Goal: Task Accomplishment & Management: Manage account settings

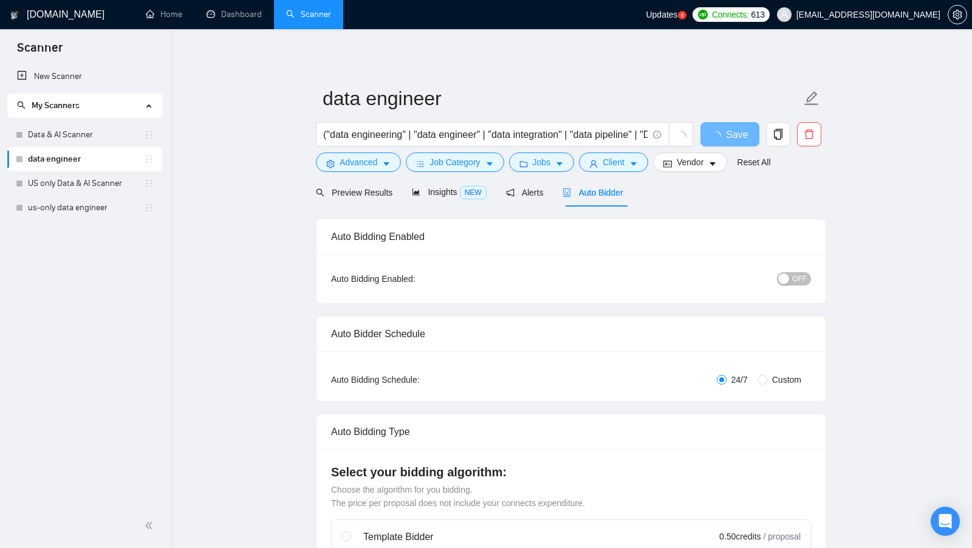
click at [914, 22] on span "[EMAIL_ADDRESS][DOMAIN_NAME]" at bounding box center [859, 14] width 178 height 39
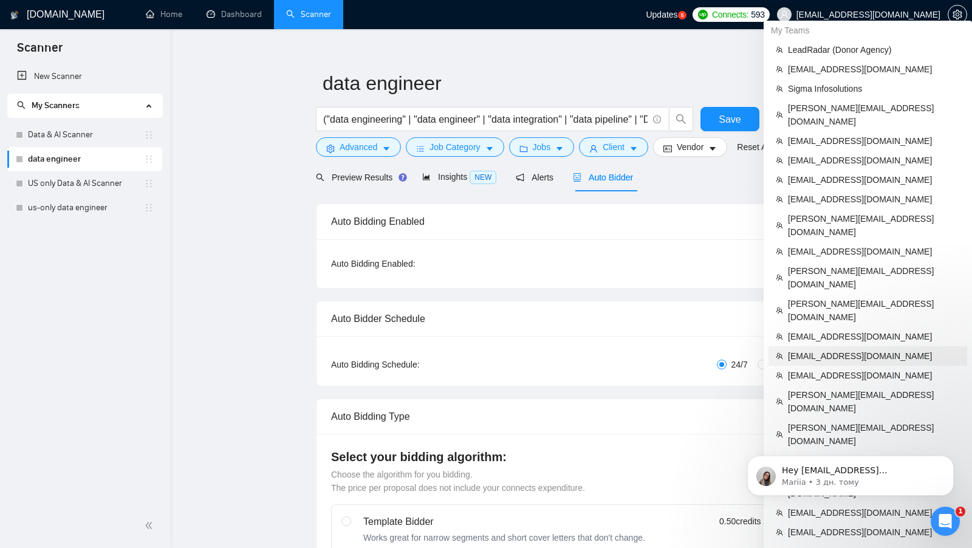
click at [864, 349] on span "[EMAIL_ADDRESS][DOMAIN_NAME]" at bounding box center [874, 355] width 172 height 13
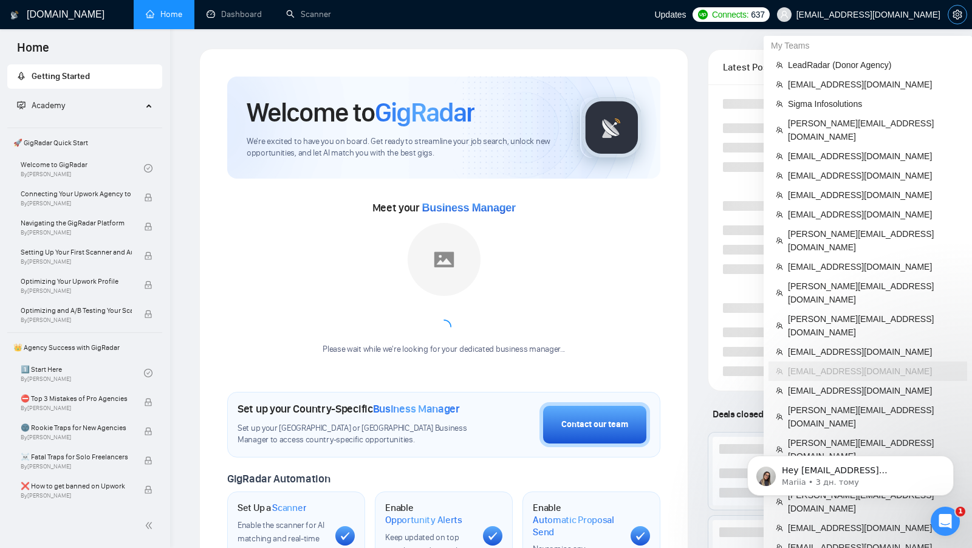
click at [966, 13] on span "setting" at bounding box center [957, 15] width 18 height 10
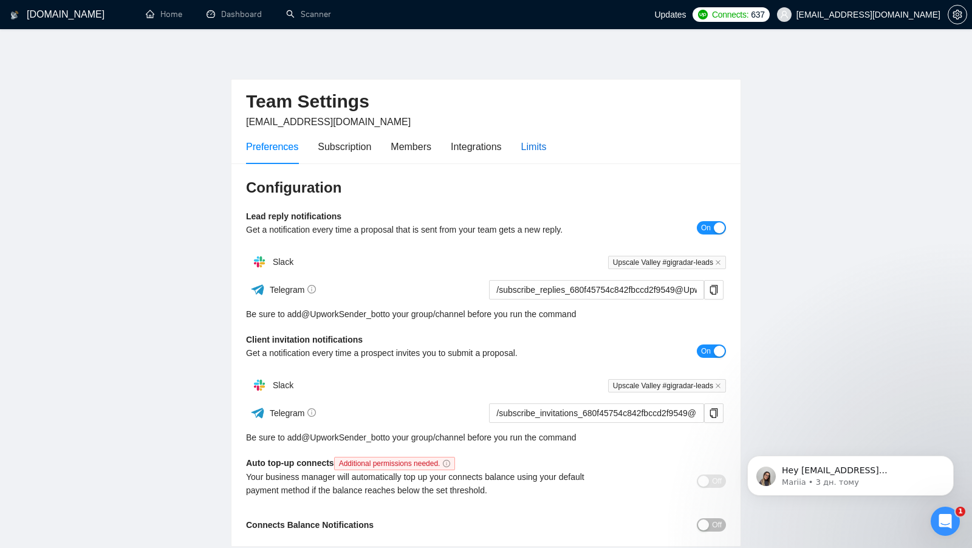
click at [537, 151] on div "Limits" at bounding box center [534, 146] width 26 height 15
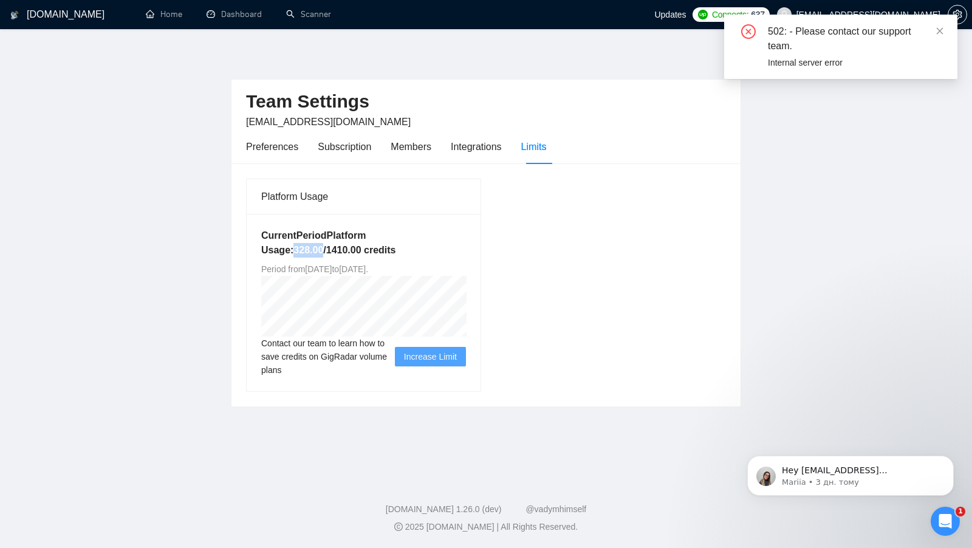
drag, startPoint x: 295, startPoint y: 248, endPoint x: 325, endPoint y: 248, distance: 30.4
click at [325, 248] on h5 "Current Period Platform Usage: 328.00 / 1410.00 credits" at bounding box center [363, 242] width 205 height 29
copy h5 "328.00"
click at [937, 32] on icon "close" at bounding box center [940, 31] width 9 height 9
